Goal: Find specific page/section: Find specific page/section

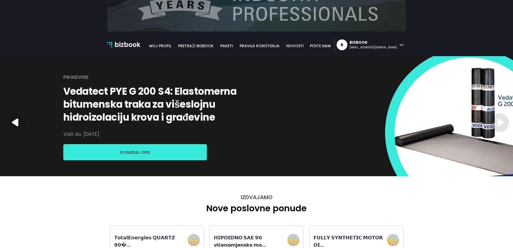
scroll to position [133, 0]
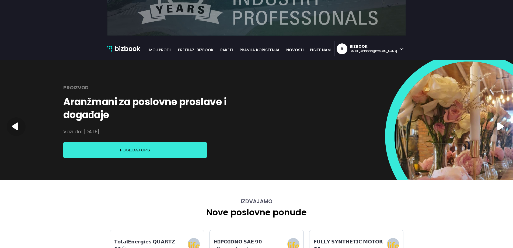
scroll to position [0, 0]
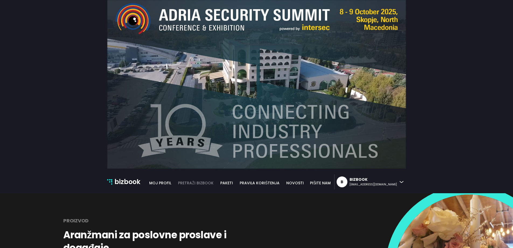
click at [217, 181] on link "pretraži bizbook" at bounding box center [196, 183] width 43 height 6
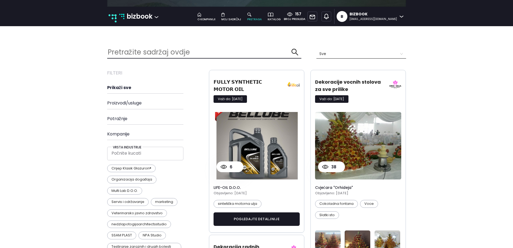
scroll to position [216, 0]
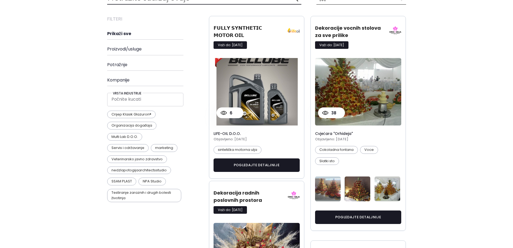
click at [227, 158] on button "pogledajte detaljnije" at bounding box center [257, 164] width 87 height 13
